Goal: Task Accomplishment & Management: Manage account settings

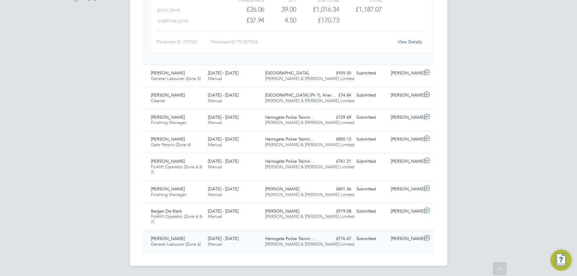
click at [399, 241] on div "[PERSON_NAME]" at bounding box center [405, 239] width 34 height 11
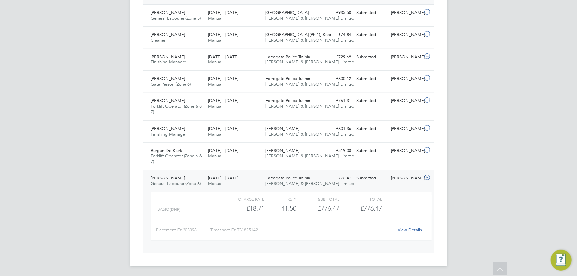
click at [413, 231] on link "View Details" at bounding box center [410, 230] width 24 height 6
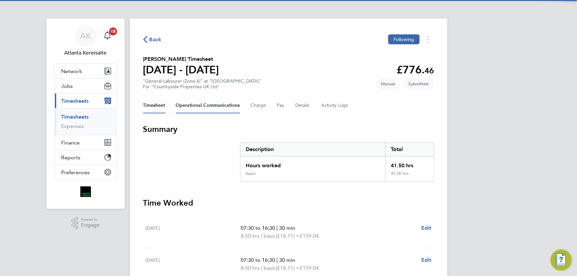
click at [200, 103] on Communications-tab "Operational Communications" at bounding box center [208, 106] width 64 height 16
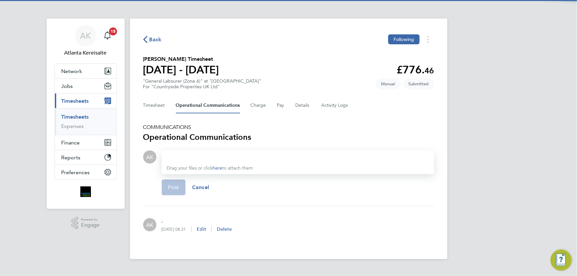
click at [199, 151] on div "Drag your files or click here to attach them" at bounding box center [298, 163] width 273 height 24
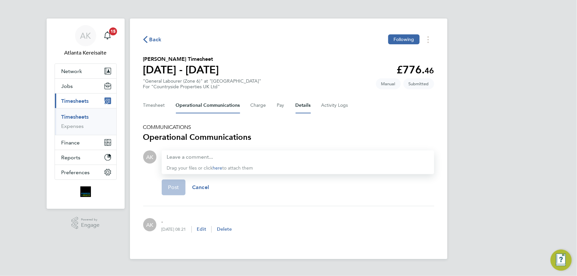
click at [302, 105] on button "Details" at bounding box center [303, 106] width 15 height 16
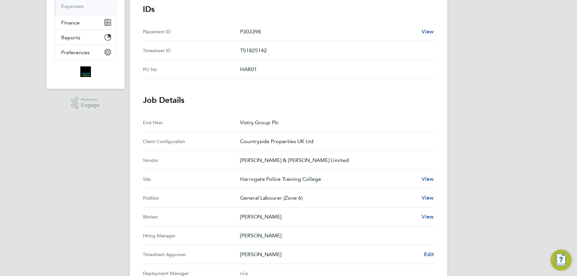
scroll to position [271, 0]
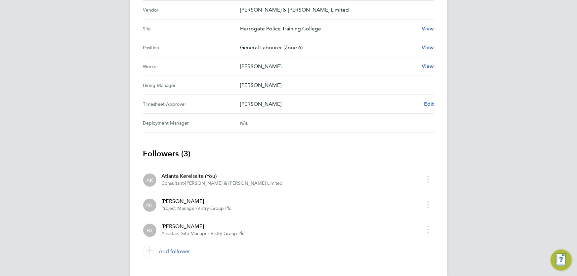
click at [431, 103] on span "Edit" at bounding box center [429, 104] width 10 height 6
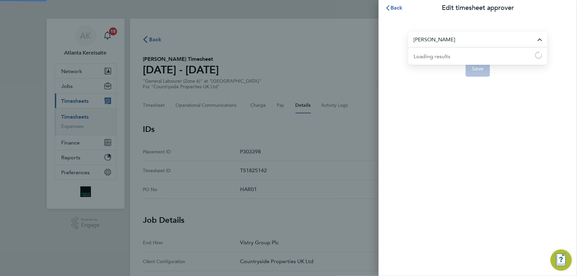
click at [459, 38] on input "Pablo Afzal" at bounding box center [478, 40] width 139 height 16
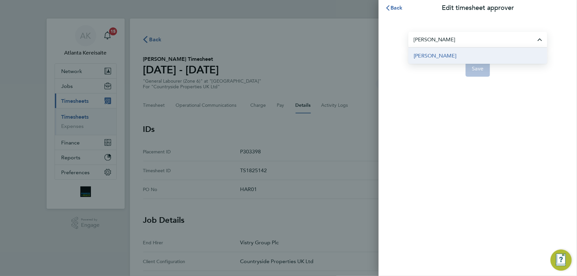
click at [442, 60] on li "[PERSON_NAME]" at bounding box center [478, 56] width 139 height 16
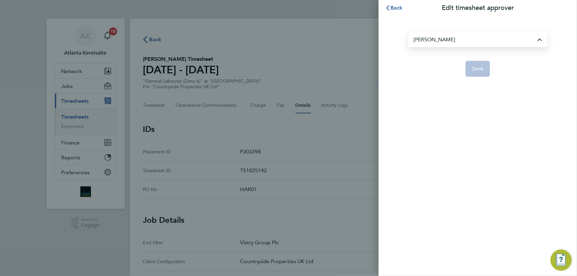
type input "[PERSON_NAME]"
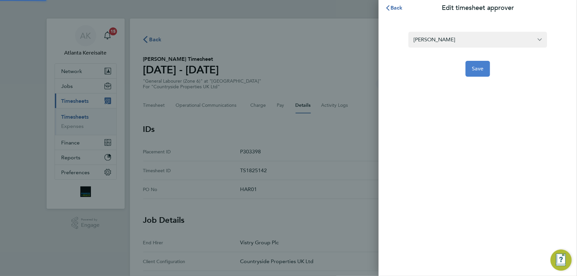
click at [476, 63] on button "Save" at bounding box center [478, 69] width 25 height 16
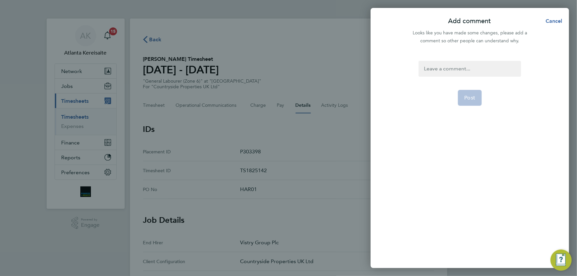
click at [447, 63] on div at bounding box center [470, 69] width 102 height 16
click at [448, 67] on div at bounding box center [470, 69] width 102 height 16
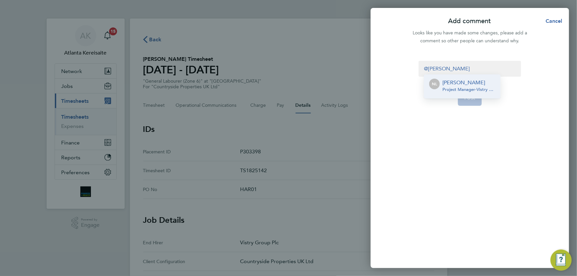
click at [473, 82] on p "[PERSON_NAME]" at bounding box center [469, 83] width 53 height 8
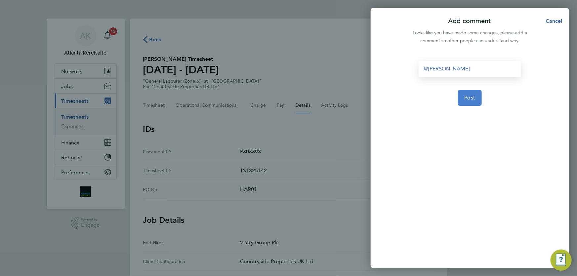
click at [474, 98] on span "Post" at bounding box center [470, 98] width 11 height 7
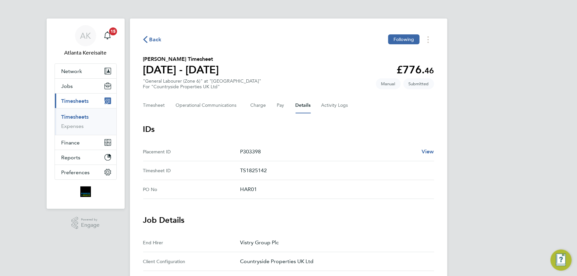
click at [150, 37] on span "Back" at bounding box center [156, 40] width 12 height 8
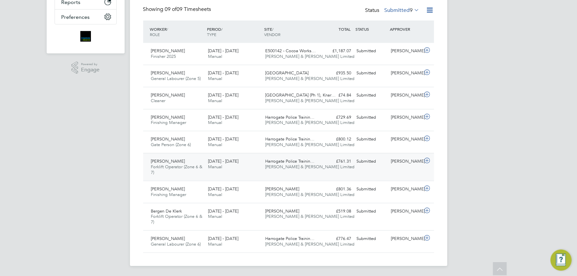
click at [403, 168] on div "Kevin Richardson Forklift Operator (Zone 6 & 7) 15 - 21 Sep 2025 15 - 21 Sep 20…" at bounding box center [288, 167] width 291 height 28
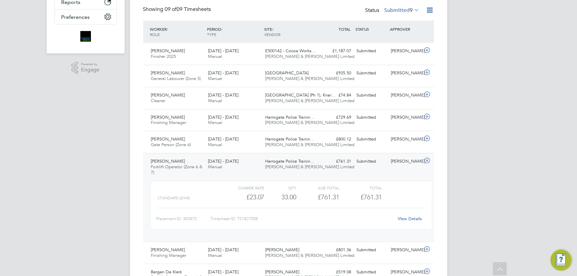
click at [407, 216] on link "View Details" at bounding box center [410, 219] width 24 height 6
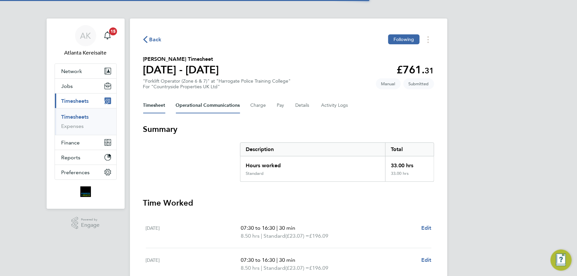
click at [206, 103] on Communications-tab "Operational Communications" at bounding box center [208, 106] width 64 height 16
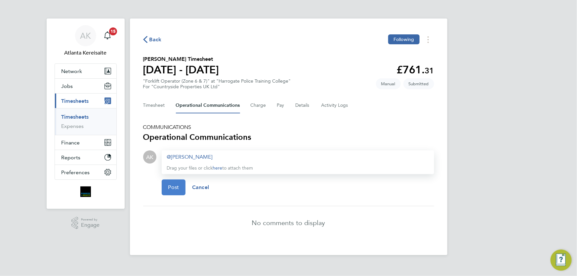
click at [180, 190] on button "Post" at bounding box center [174, 188] width 24 height 16
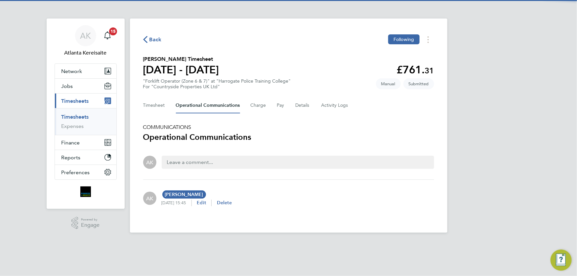
click at [158, 38] on span "Back" at bounding box center [156, 40] width 12 height 8
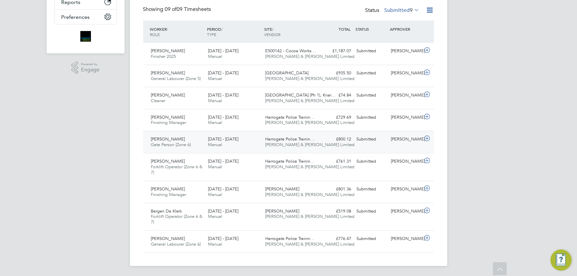
click at [404, 145] on div "Quentin Elliott Oates Gate Person (Zone 6) 15 - 21 Sep 2025 15 - 21 Sep 2025 Ma…" at bounding box center [288, 142] width 291 height 22
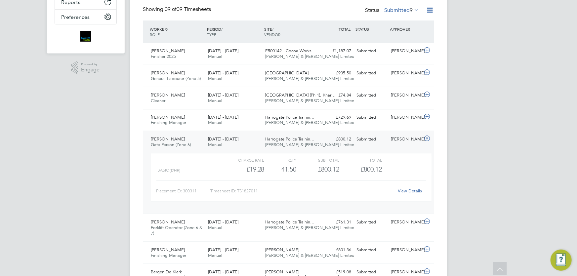
click at [411, 192] on link "View Details" at bounding box center [410, 191] width 24 height 6
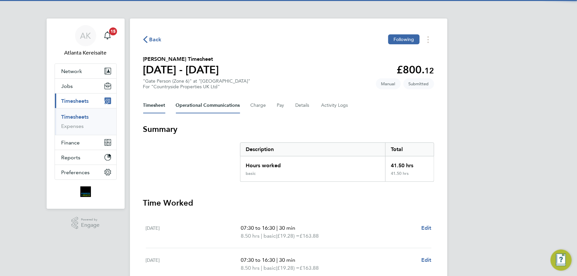
click at [193, 109] on Communications-tab "Operational Communications" at bounding box center [208, 106] width 64 height 16
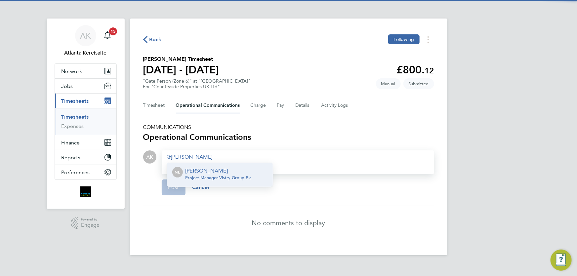
click at [196, 170] on p "[PERSON_NAME]" at bounding box center [219, 171] width 66 height 8
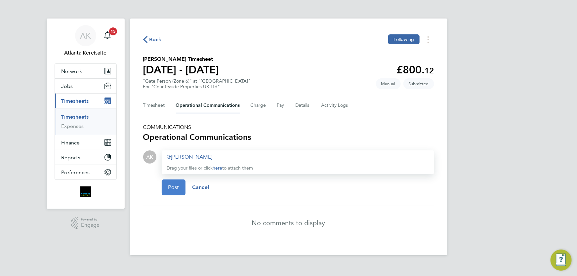
click at [173, 186] on span "Post" at bounding box center [173, 187] width 11 height 7
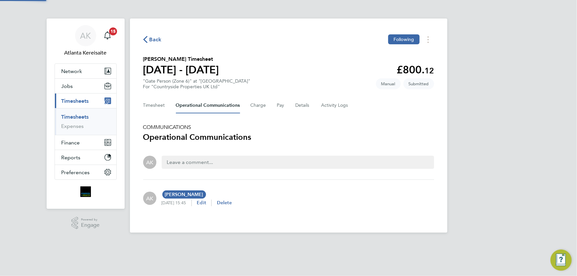
click at [148, 34] on div "Back Following Quentin Elliott Oates's Timesheet 15 - 21 Sept 2025 £800. 12 "Ga…" at bounding box center [289, 126] width 318 height 214
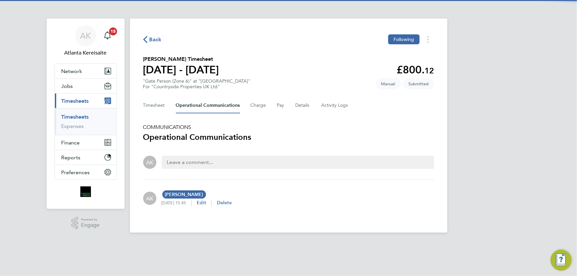
click at [158, 40] on span "Back" at bounding box center [156, 40] width 12 height 8
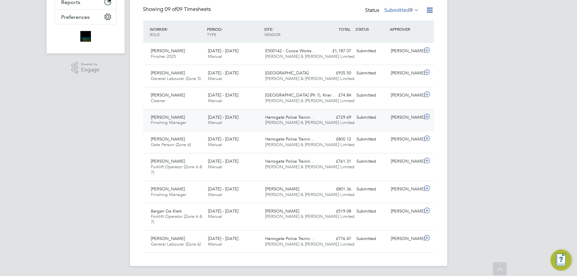
click at [407, 119] on div "[PERSON_NAME]" at bounding box center [405, 117] width 34 height 11
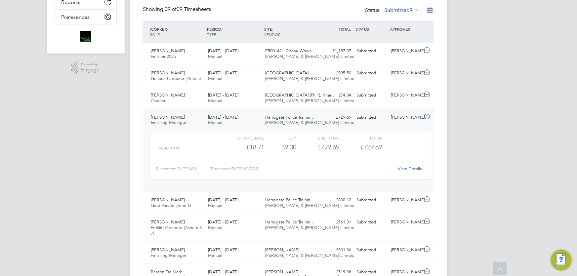
click at [413, 168] on link "View Details" at bounding box center [410, 169] width 24 height 6
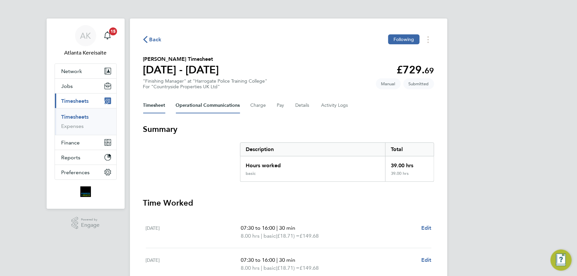
click at [214, 107] on Communications-tab "Operational Communications" at bounding box center [208, 106] width 64 height 16
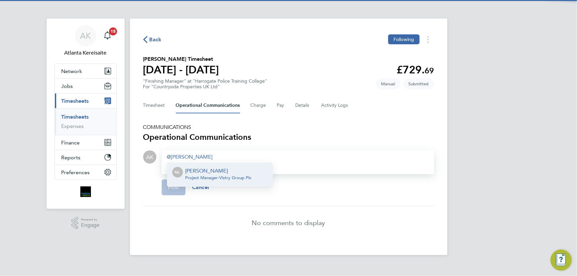
click at [231, 173] on p "[PERSON_NAME]" at bounding box center [219, 171] width 66 height 8
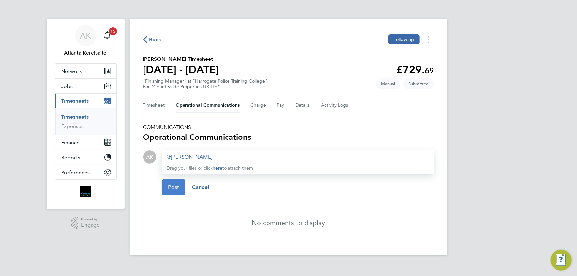
click at [177, 185] on span "Post" at bounding box center [173, 187] width 11 height 7
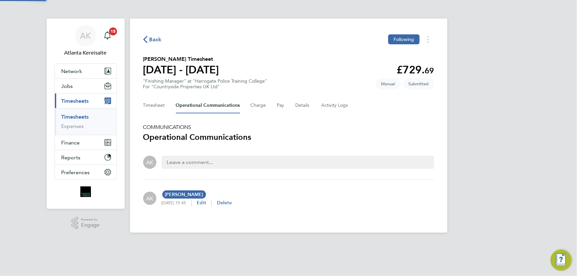
click at [145, 40] on icon "button" at bounding box center [145, 39] width 4 height 7
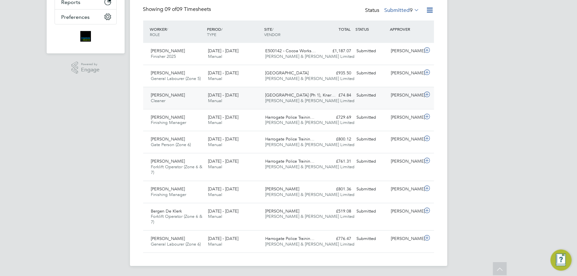
click at [386, 99] on div "Submitted" at bounding box center [371, 95] width 34 height 11
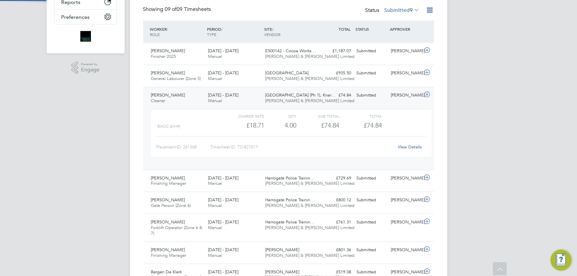
scroll to position [11, 65]
click at [419, 148] on link "View Details" at bounding box center [410, 147] width 24 height 6
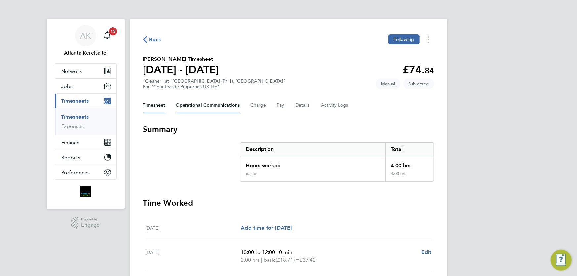
click at [229, 105] on Communications-tab "Operational Communications" at bounding box center [208, 106] width 64 height 16
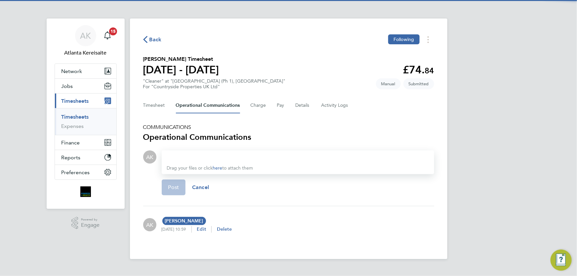
click at [212, 155] on div at bounding box center [298, 157] width 262 height 8
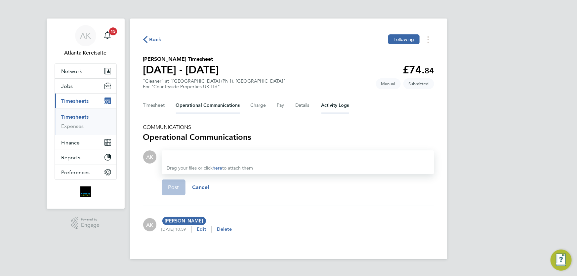
click at [339, 102] on Logs-tab "Activity Logs" at bounding box center [336, 106] width 28 height 16
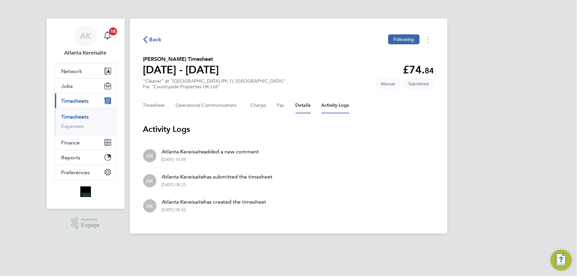
click at [306, 105] on button "Details" at bounding box center [303, 106] width 15 height 16
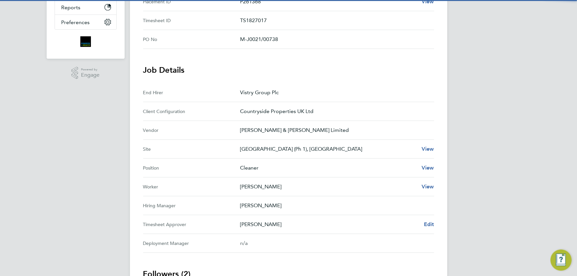
scroll to position [256, 0]
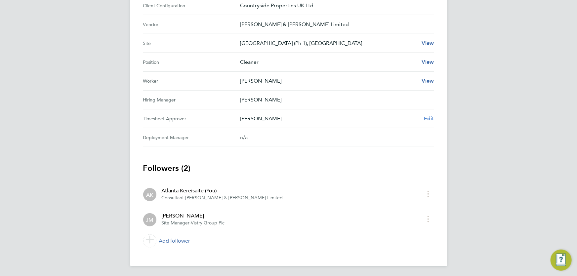
click at [431, 116] on span "Edit" at bounding box center [429, 118] width 10 height 6
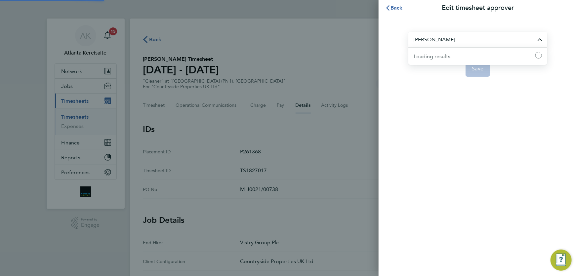
click at [463, 43] on input "[PERSON_NAME]" at bounding box center [478, 40] width 139 height 16
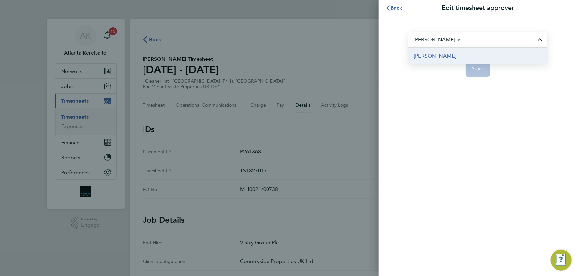
click at [444, 53] on span "[PERSON_NAME]" at bounding box center [435, 56] width 43 height 8
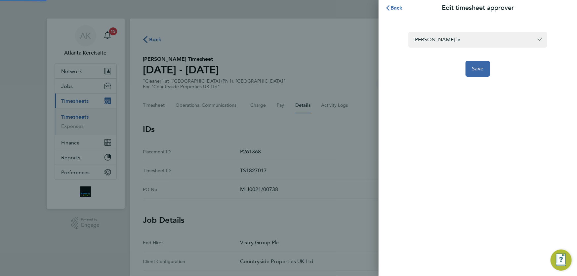
type input "[PERSON_NAME]"
click at [481, 69] on span "Save" at bounding box center [478, 68] width 12 height 7
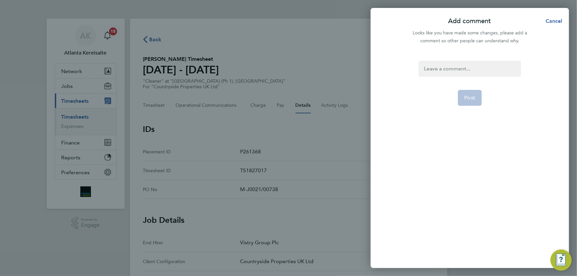
click at [454, 66] on div at bounding box center [470, 69] width 102 height 16
click at [444, 69] on div at bounding box center [470, 69] width 102 height 16
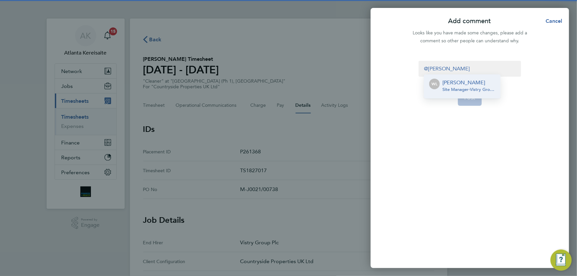
click at [461, 93] on div "[PERSON_NAME] Site Manager - Vistry Group Plc" at bounding box center [469, 87] width 53 height 16
click at [471, 99] on span "Post" at bounding box center [470, 98] width 11 height 7
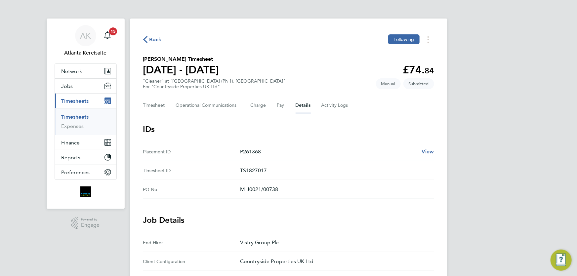
click at [155, 39] on span "Back" at bounding box center [156, 40] width 12 height 8
